Goal: Task Accomplishment & Management: Use online tool/utility

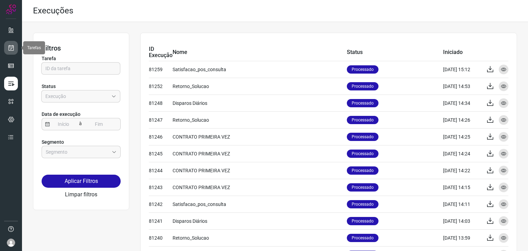
click at [12, 47] on icon at bounding box center [11, 47] width 7 height 7
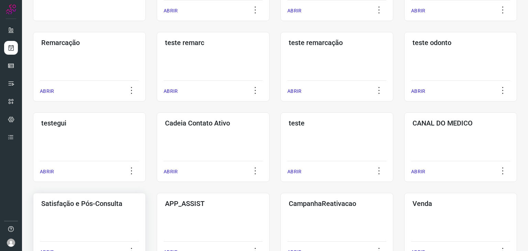
click at [104, 205] on h3 "Satisfação e Pós-Consulta" at bounding box center [89, 203] width 96 height 8
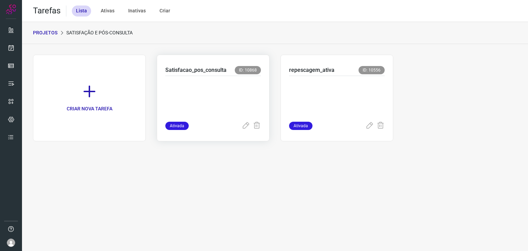
click at [230, 94] on p at bounding box center [213, 97] width 96 height 34
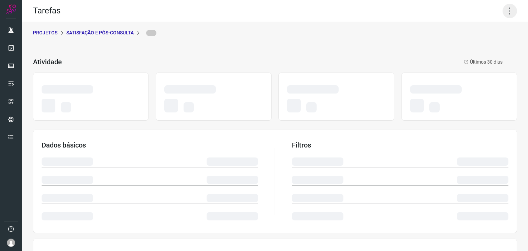
click at [503, 15] on icon at bounding box center [510, 11] width 14 height 14
click at [503, 9] on icon at bounding box center [510, 11] width 14 height 14
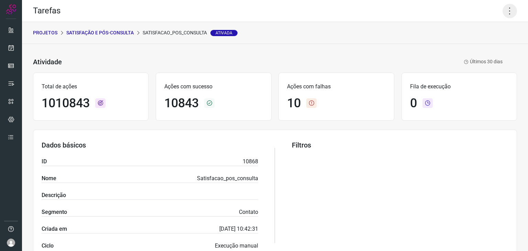
click at [503, 10] on icon at bounding box center [510, 11] width 14 height 14
click at [469, 48] on li "Executar" at bounding box center [480, 45] width 63 height 11
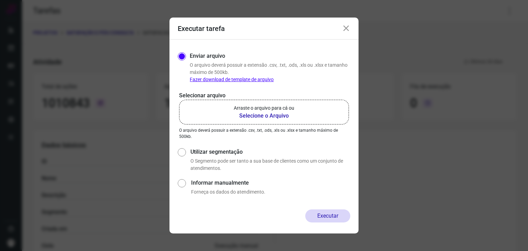
click at [223, 107] on label "Arraste o arquivo para cá ou Selecione o Arquivo" at bounding box center [264, 112] width 170 height 25
click at [0, 0] on input "Arraste o arquivo para cá ou Selecione o Arquivo" at bounding box center [0, 0] width 0 height 0
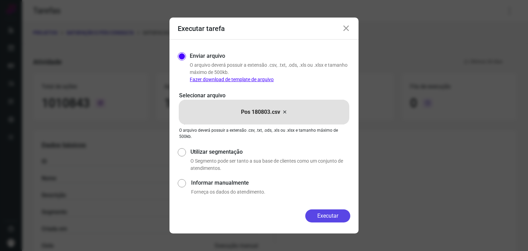
click at [331, 220] on button "Executar" at bounding box center [327, 215] width 45 height 13
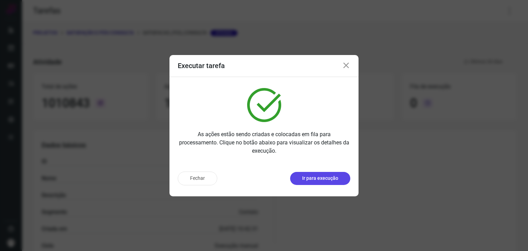
click at [331, 177] on p "Ir para execução" at bounding box center [320, 178] width 36 height 7
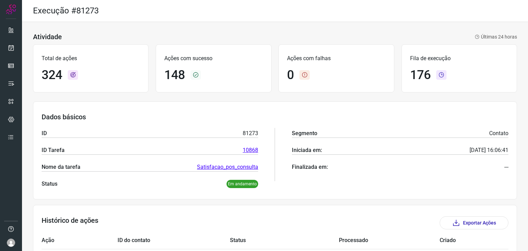
click at [360, 90] on div "Ações com falhas 0" at bounding box center [337, 68] width 116 height 48
